Goal: Transaction & Acquisition: Purchase product/service

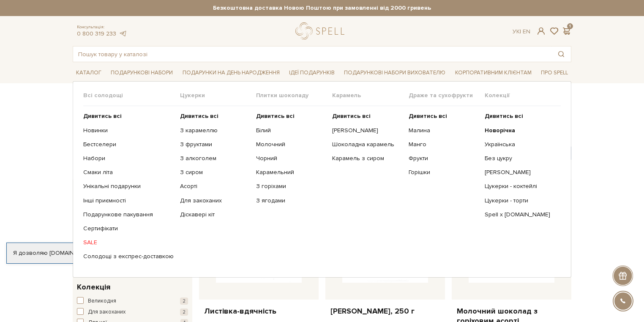
click at [88, 239] on link "SALE" at bounding box center [128, 243] width 90 height 8
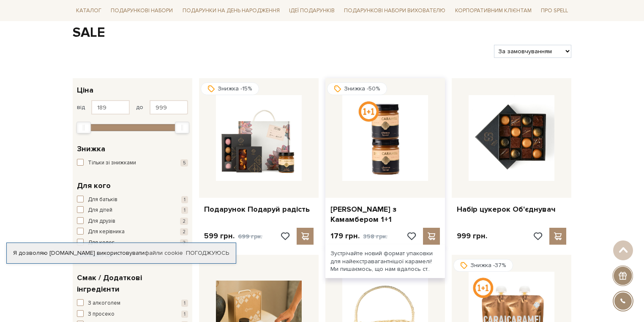
scroll to position [83, 0]
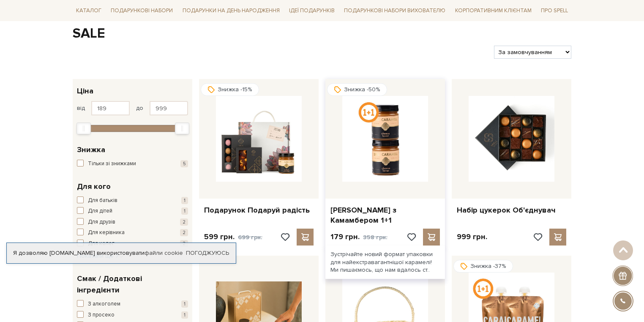
click at [381, 138] on img at bounding box center [385, 139] width 86 height 86
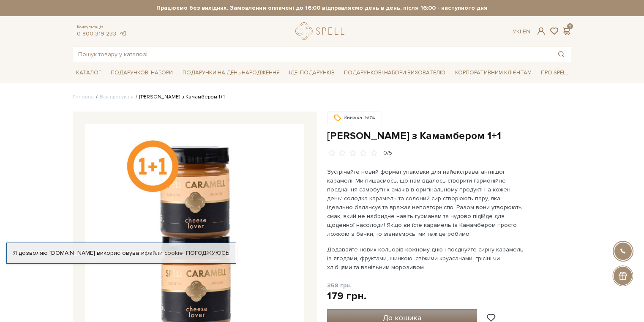
click at [360, 318] on button "До кошика" at bounding box center [402, 317] width 150 height 17
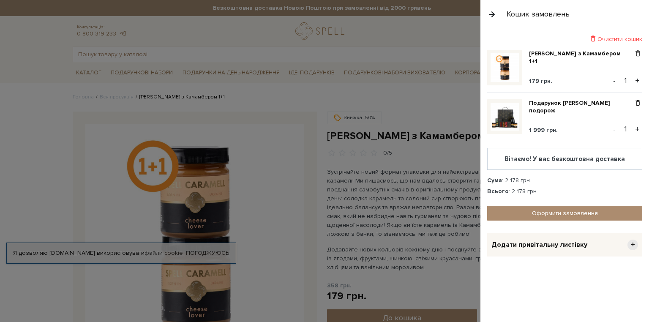
click at [56, 170] on div at bounding box center [324, 161] width 649 height 322
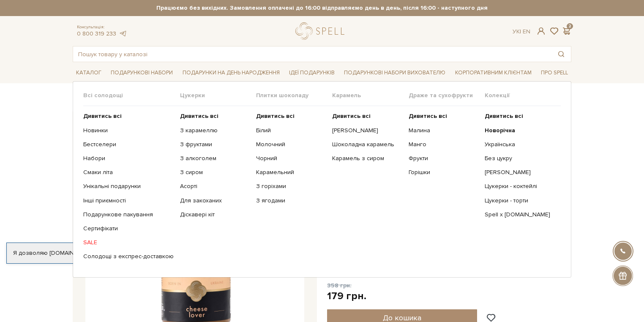
click at [93, 240] on link "SALE" at bounding box center [128, 243] width 90 height 8
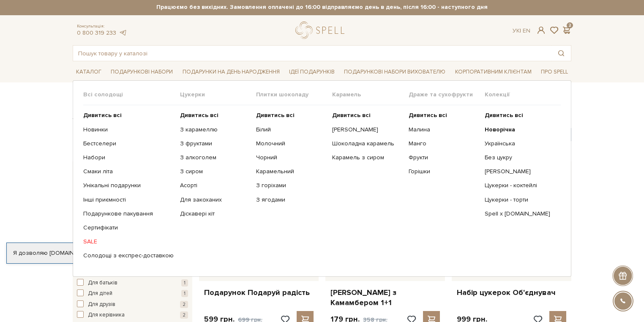
scroll to position [1, 0]
click at [420, 129] on link "Малина" at bounding box center [444, 130] width 70 height 8
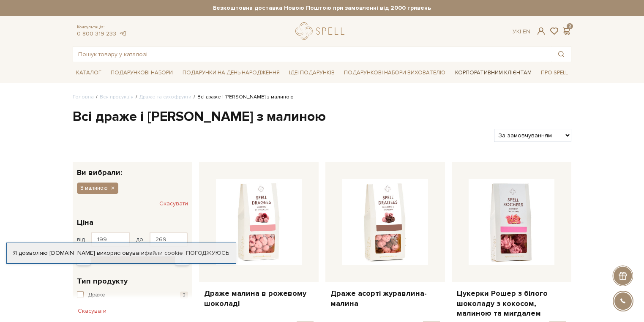
click at [468, 73] on link "Корпоративним клієнтам" at bounding box center [493, 73] width 83 height 14
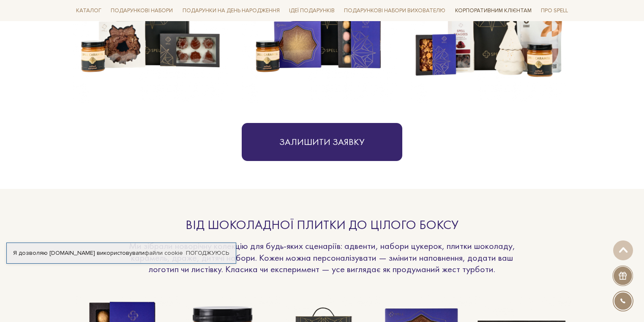
scroll to position [464, 0]
